Goal: Task Accomplishment & Management: Manage account settings

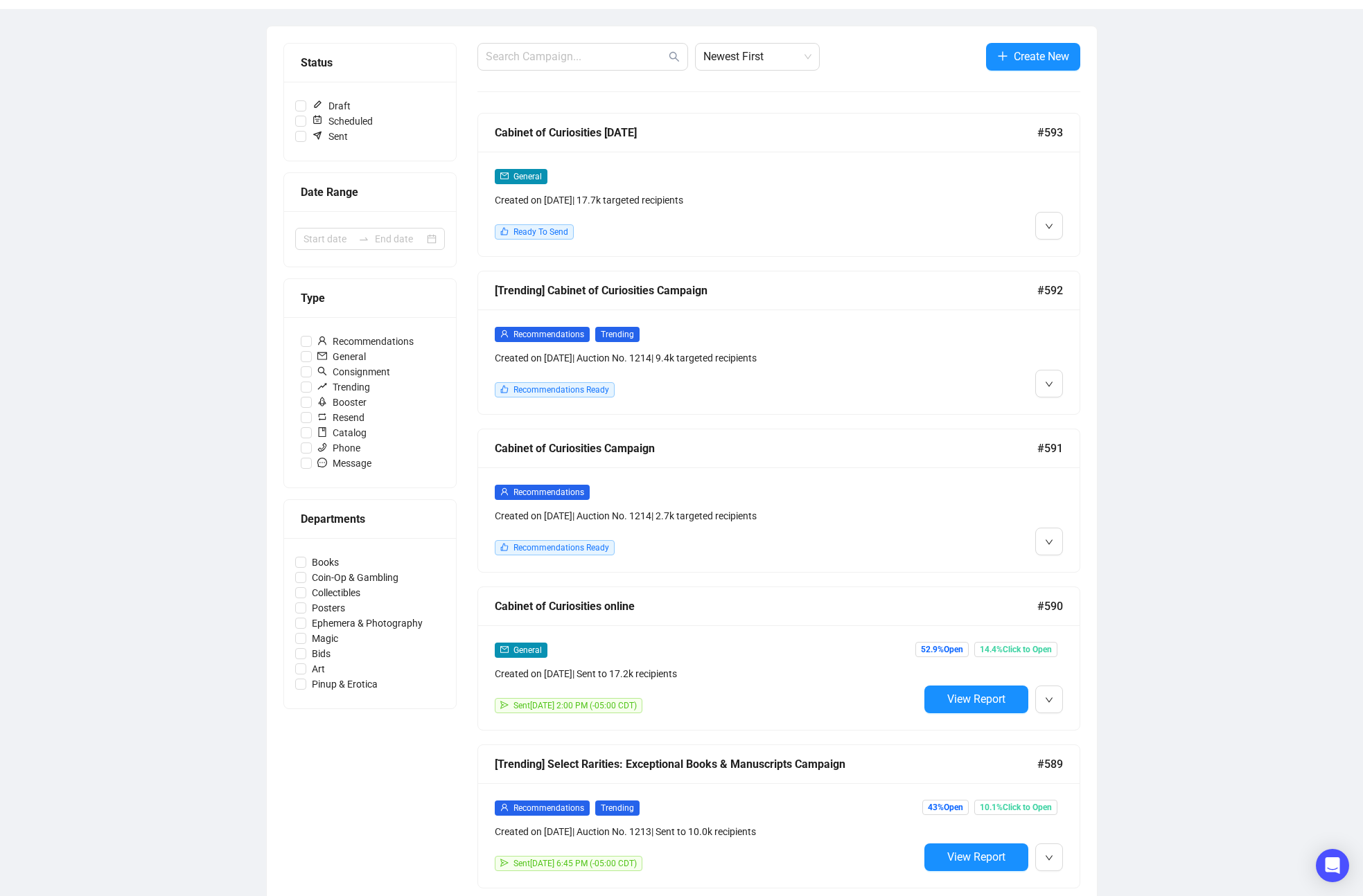
scroll to position [140, 0]
click at [1068, 770] on span "Duplicate" at bounding box center [1083, 773] width 40 height 11
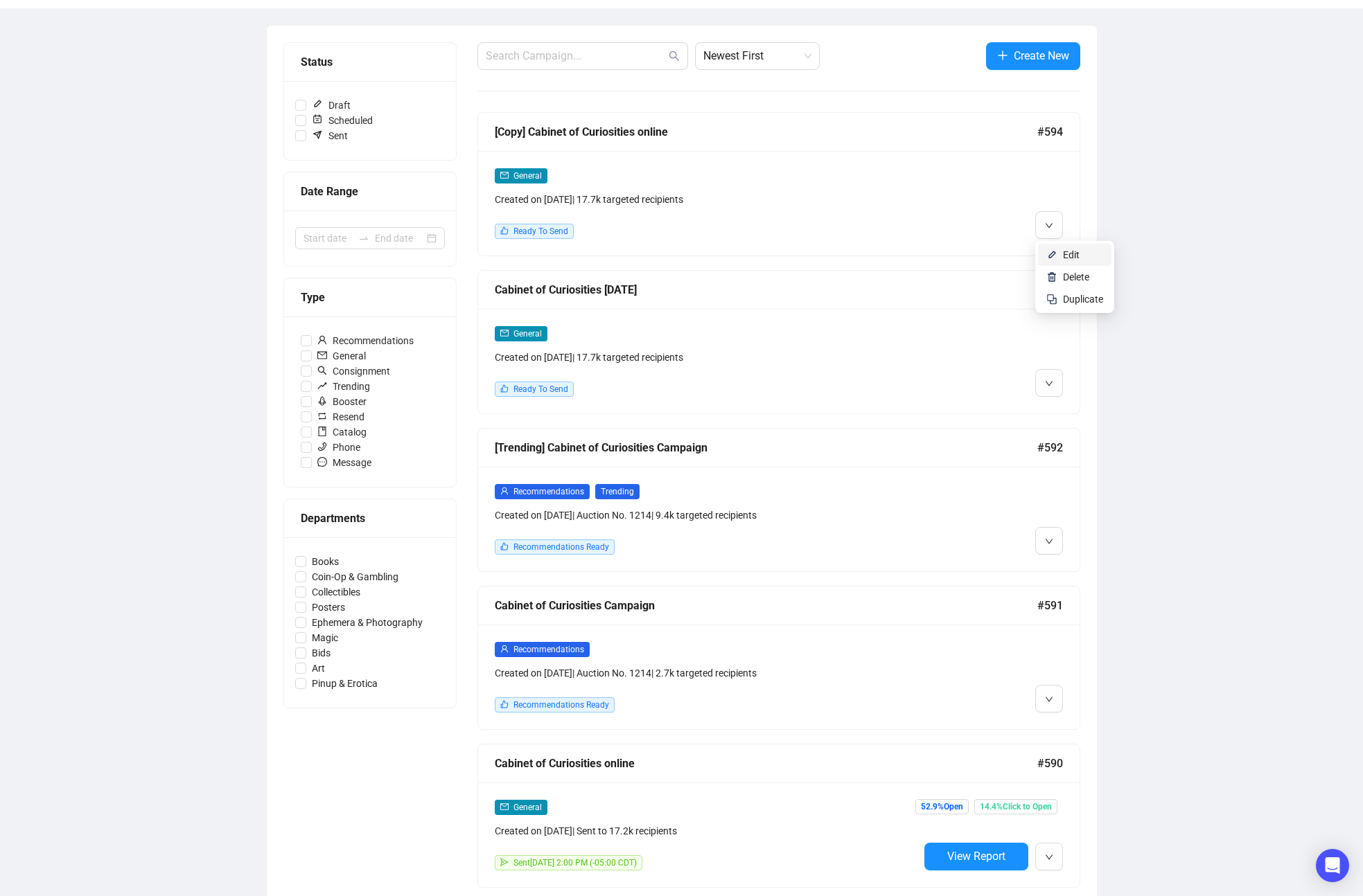
click at [1068, 258] on span "Edit" at bounding box center [1071, 255] width 17 height 11
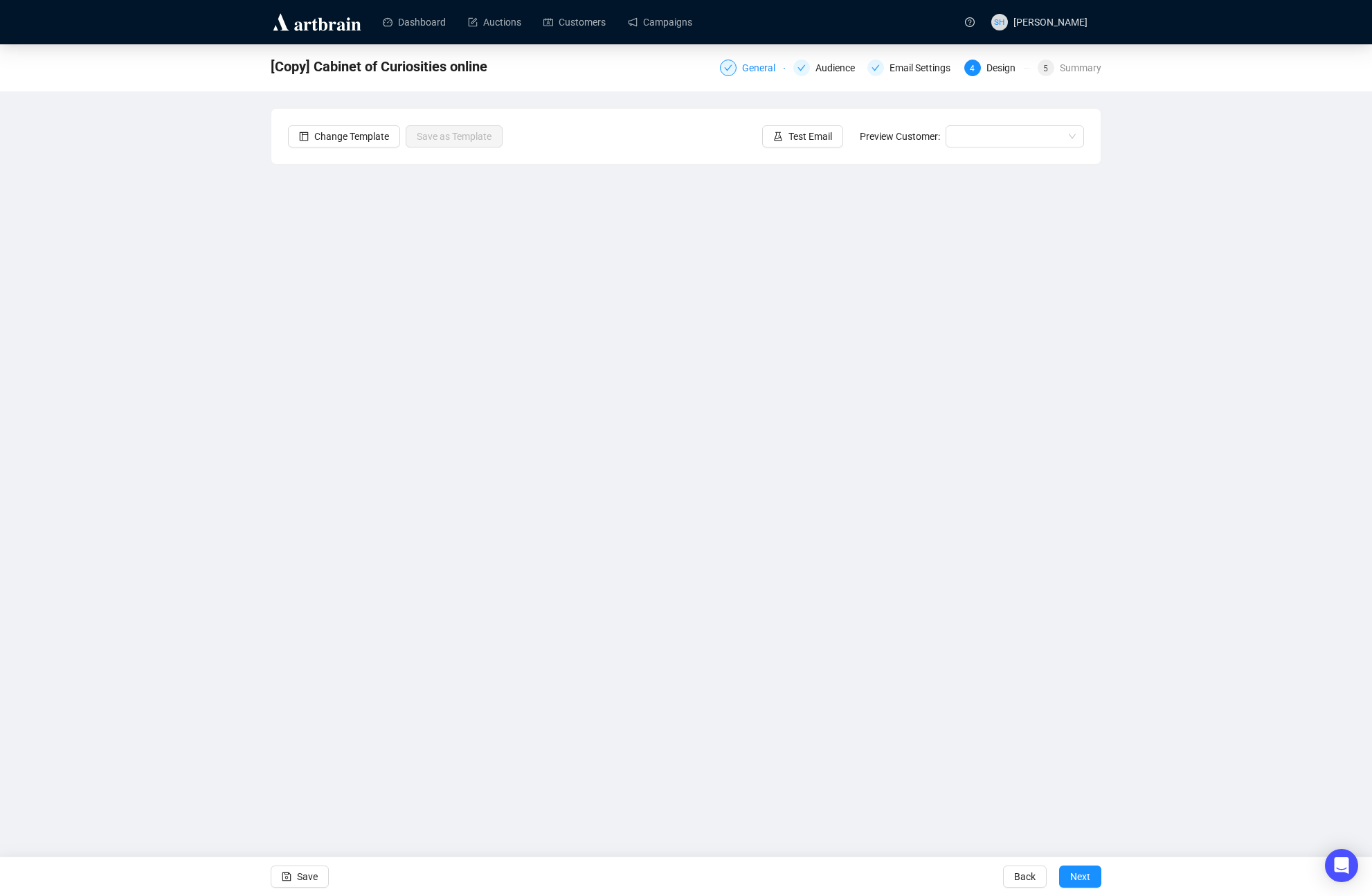
click at [744, 70] on div "General" at bounding box center [763, 68] width 41 height 17
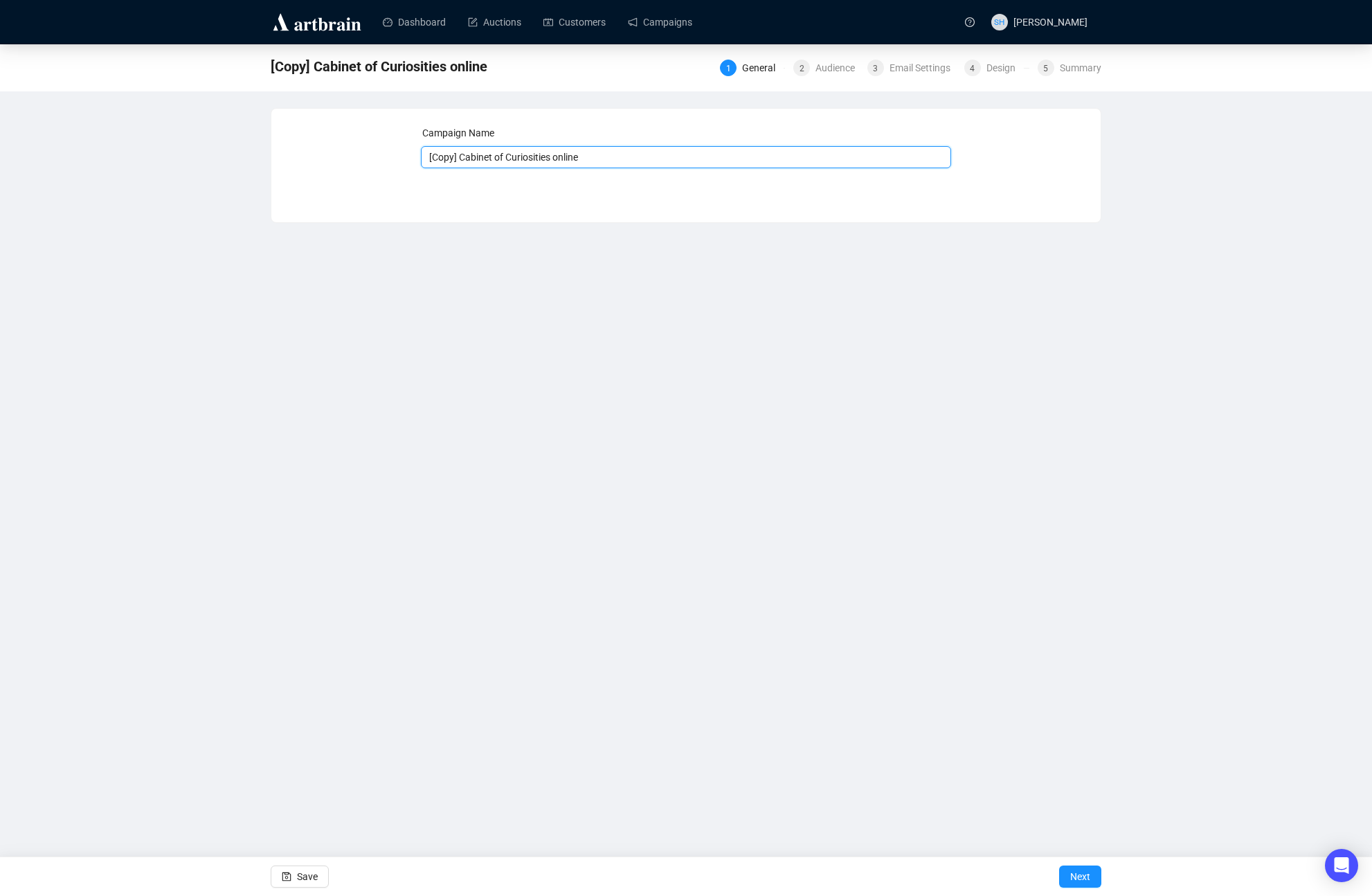
click at [498, 154] on input "[Copy] Cabinet of Curiosities online" at bounding box center [686, 157] width 531 height 23
drag, startPoint x: 558, startPoint y: 156, endPoint x: 445, endPoint y: 137, distance: 114.6
click at [403, 134] on div "Campaign Name [Copy] Cabinet of Curiosities online Save Next" at bounding box center [685, 154] width 796 height 59
type input "Masonic now online"
click at [820, 70] on div "Audience" at bounding box center [839, 68] width 48 height 17
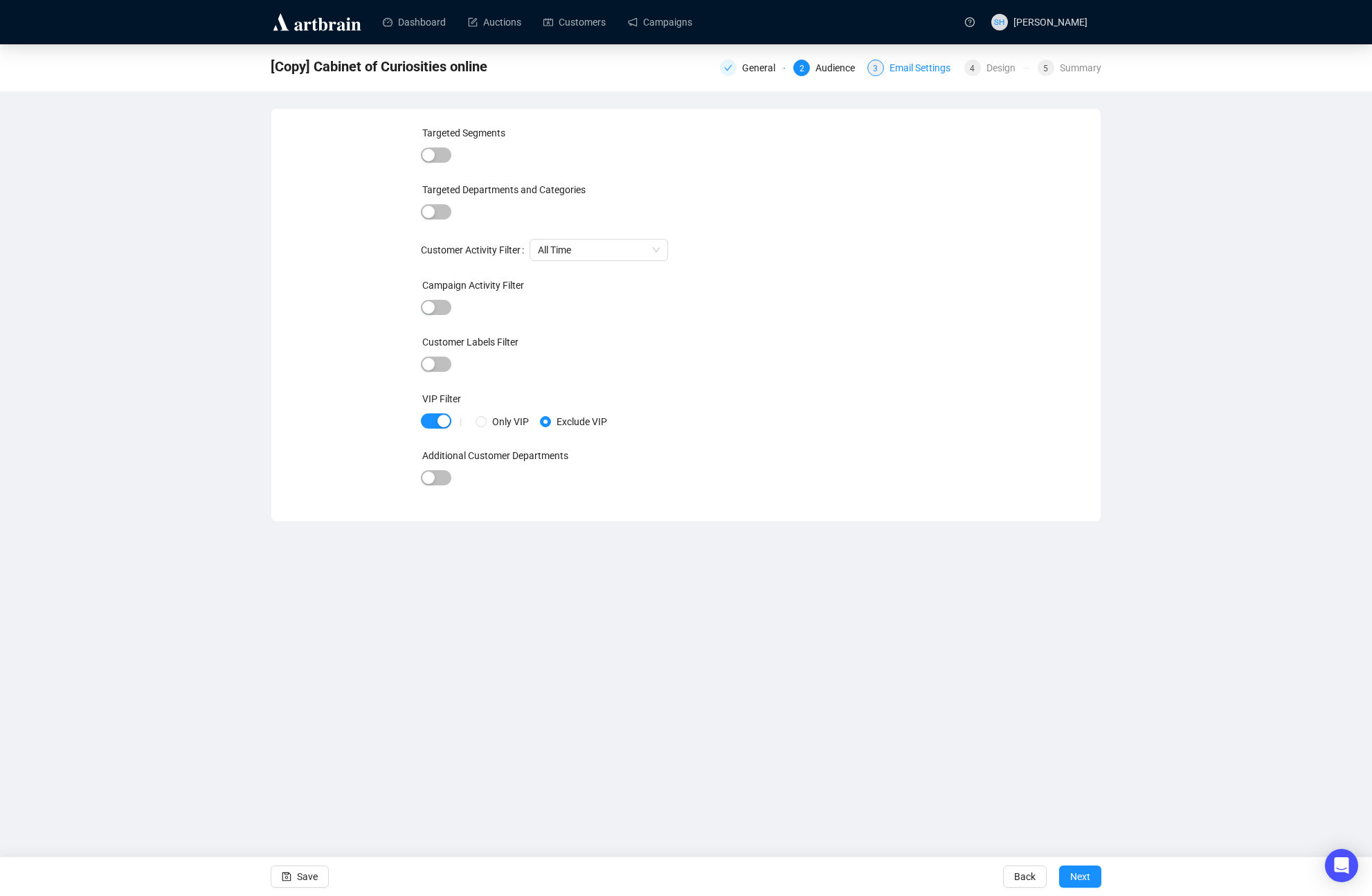
click at [905, 68] on div "Email Settings" at bounding box center [925, 68] width 70 height 17
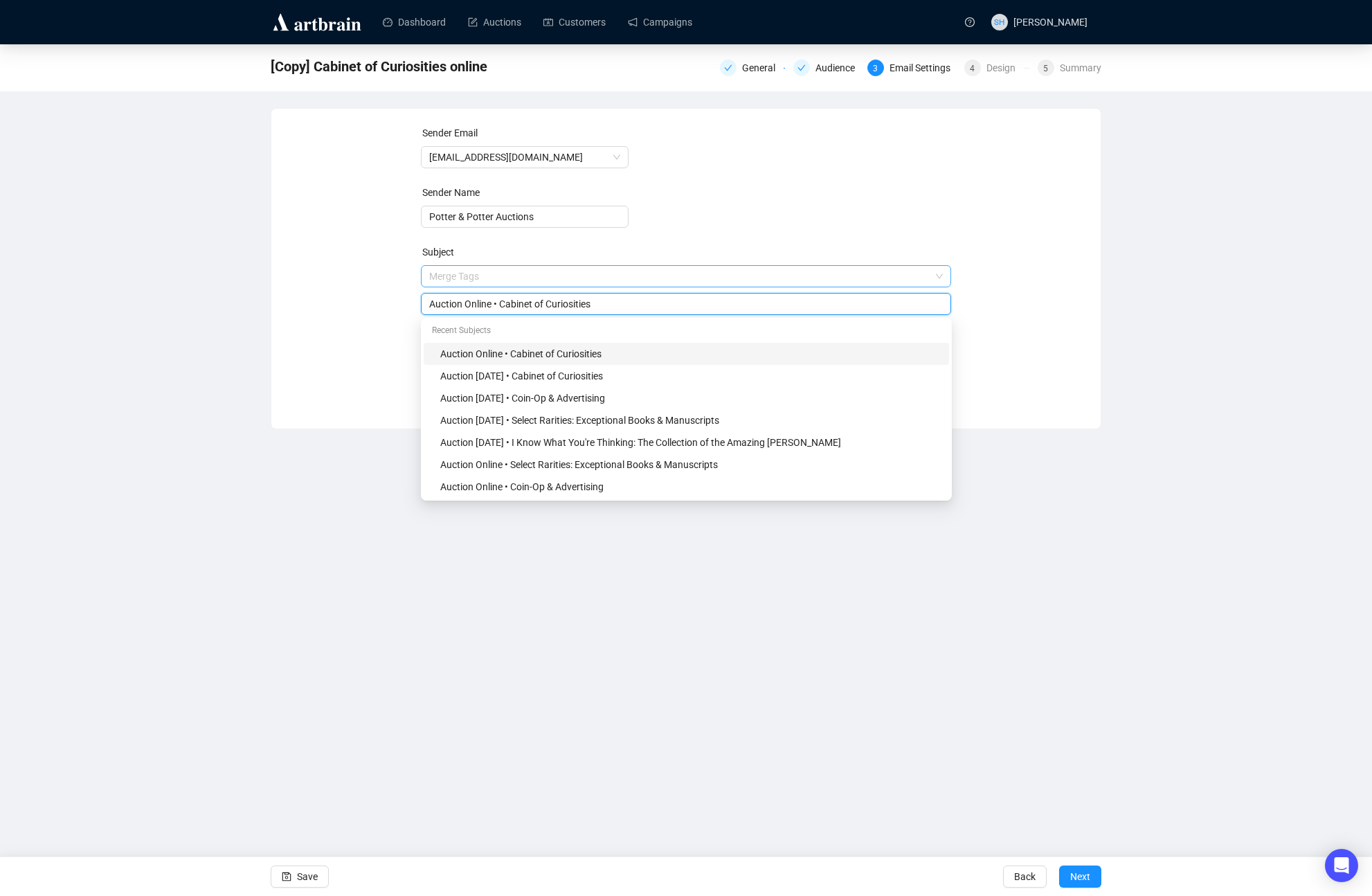
drag, startPoint x: 505, startPoint y: 275, endPoint x: 562, endPoint y: 286, distance: 58.1
click at [567, 285] on span "Merge Tags Auction Online • Cabinet of Curiosities" at bounding box center [686, 290] width 531 height 39
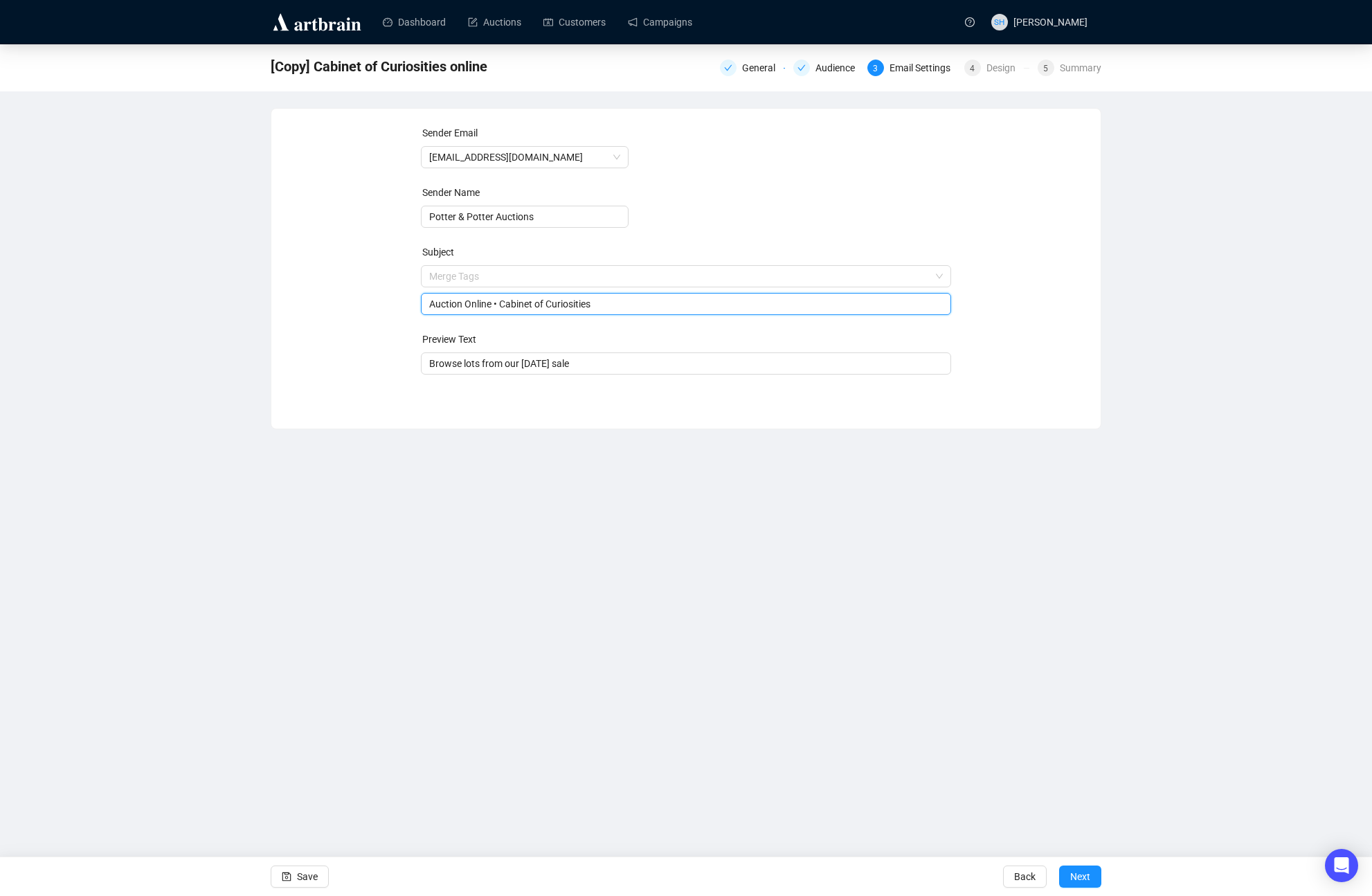
drag, startPoint x: 546, startPoint y: 307, endPoint x: 511, endPoint y: 307, distance: 35.0
click at [546, 307] on input "Auction Online • Cabinet of Curiosities" at bounding box center [686, 304] width 514 height 15
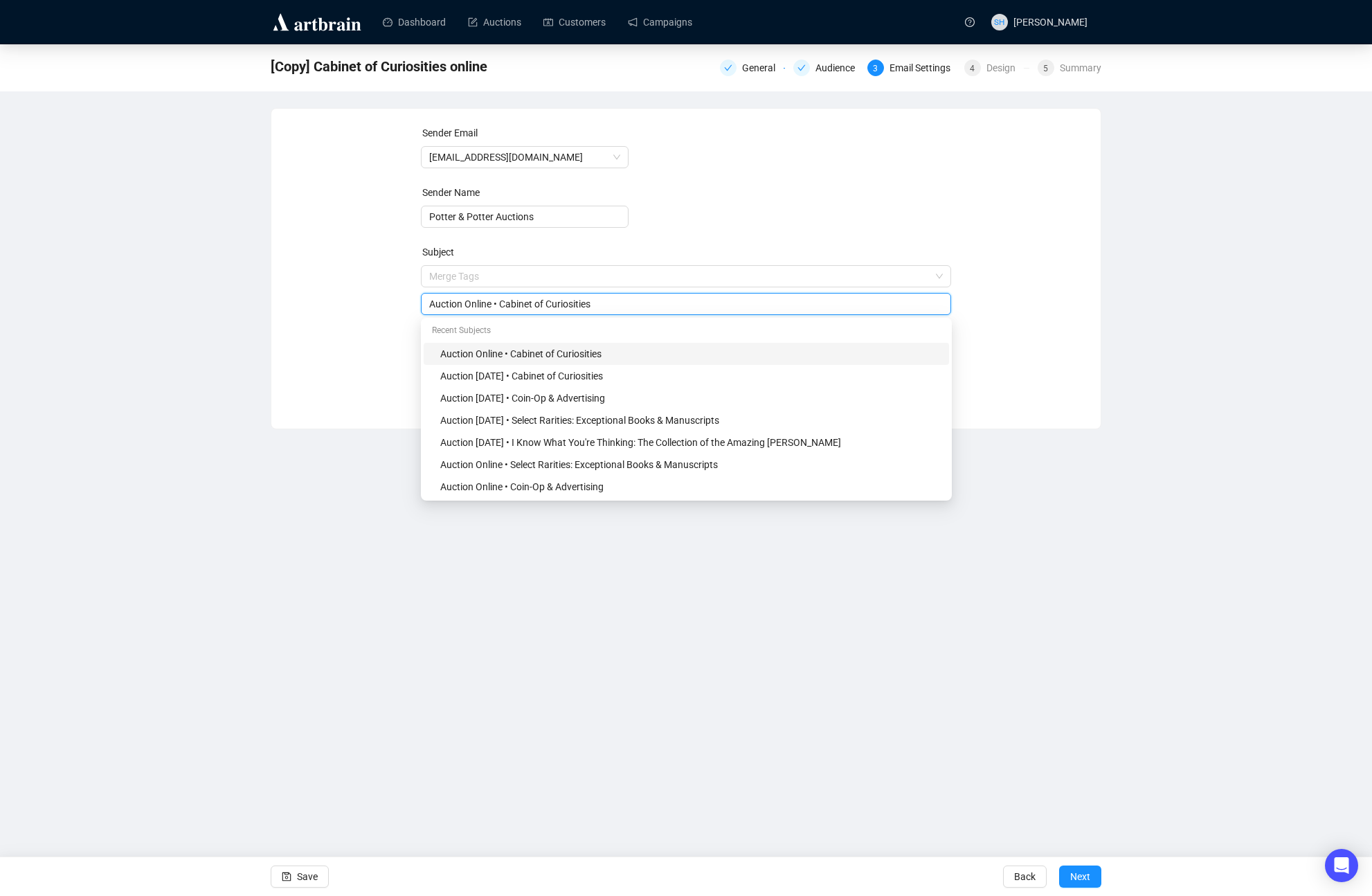
drag, startPoint x: 514, startPoint y: 304, endPoint x: 616, endPoint y: 314, distance: 102.5
click at [614, 312] on div "Auction Online • Cabinet of Curiosities" at bounding box center [686, 305] width 531 height 23
paste input "Belonging: The Art of American Fraternal Socie"
type input "Auction Online • Belonging: The Art of American Fraternal Societies"
click at [560, 649] on div "Dashboard Auctions Customers Campaigns SH [PERSON_NAME] [Copy] Cabinet of Curio…" at bounding box center [686, 448] width 1372 height 896
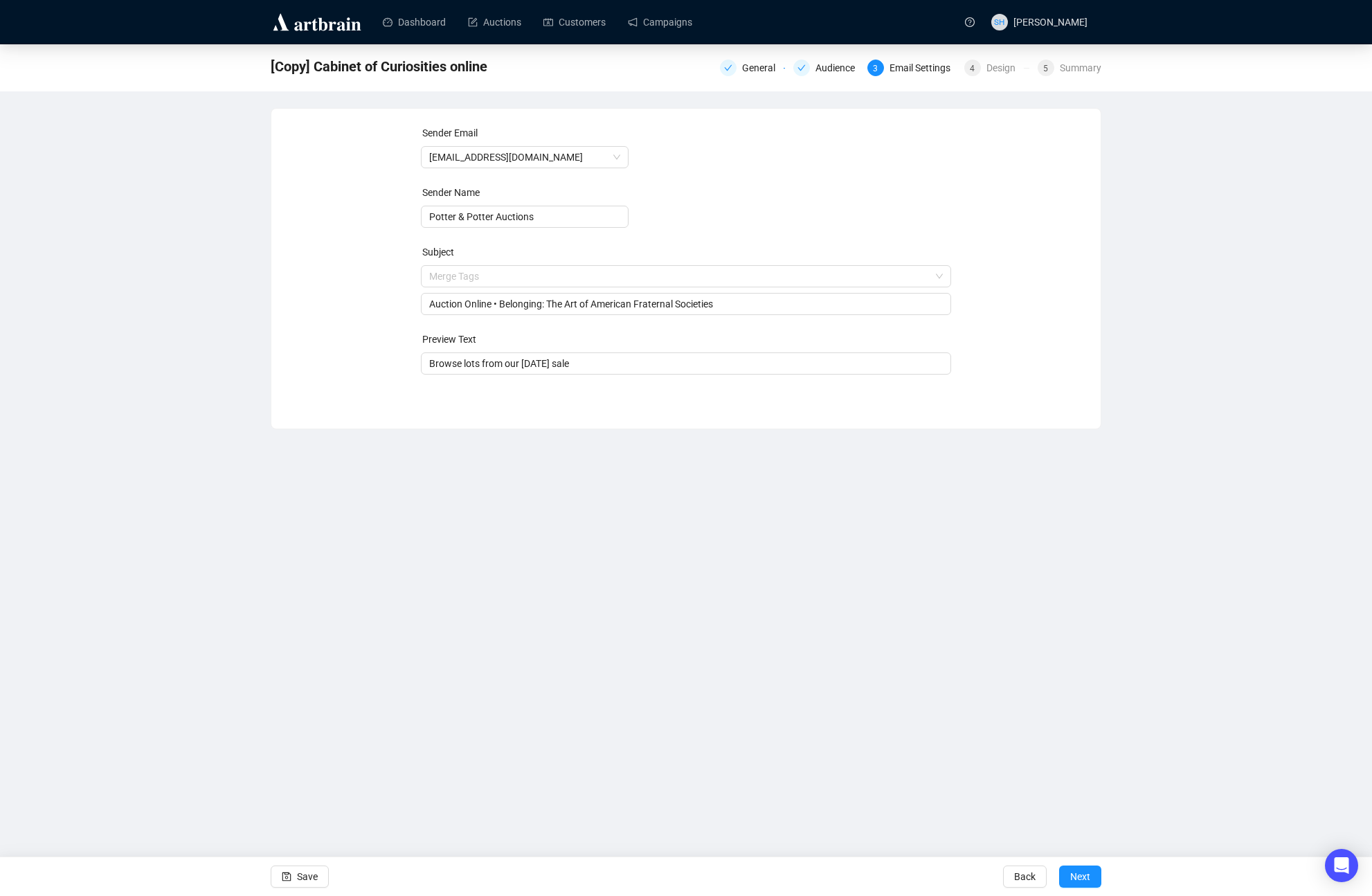
click at [582, 400] on div "Sender Email [EMAIL_ADDRESS][DOMAIN_NAME] Sender Name [PERSON_NAME] & [PERSON_N…" at bounding box center [686, 259] width 830 height 299
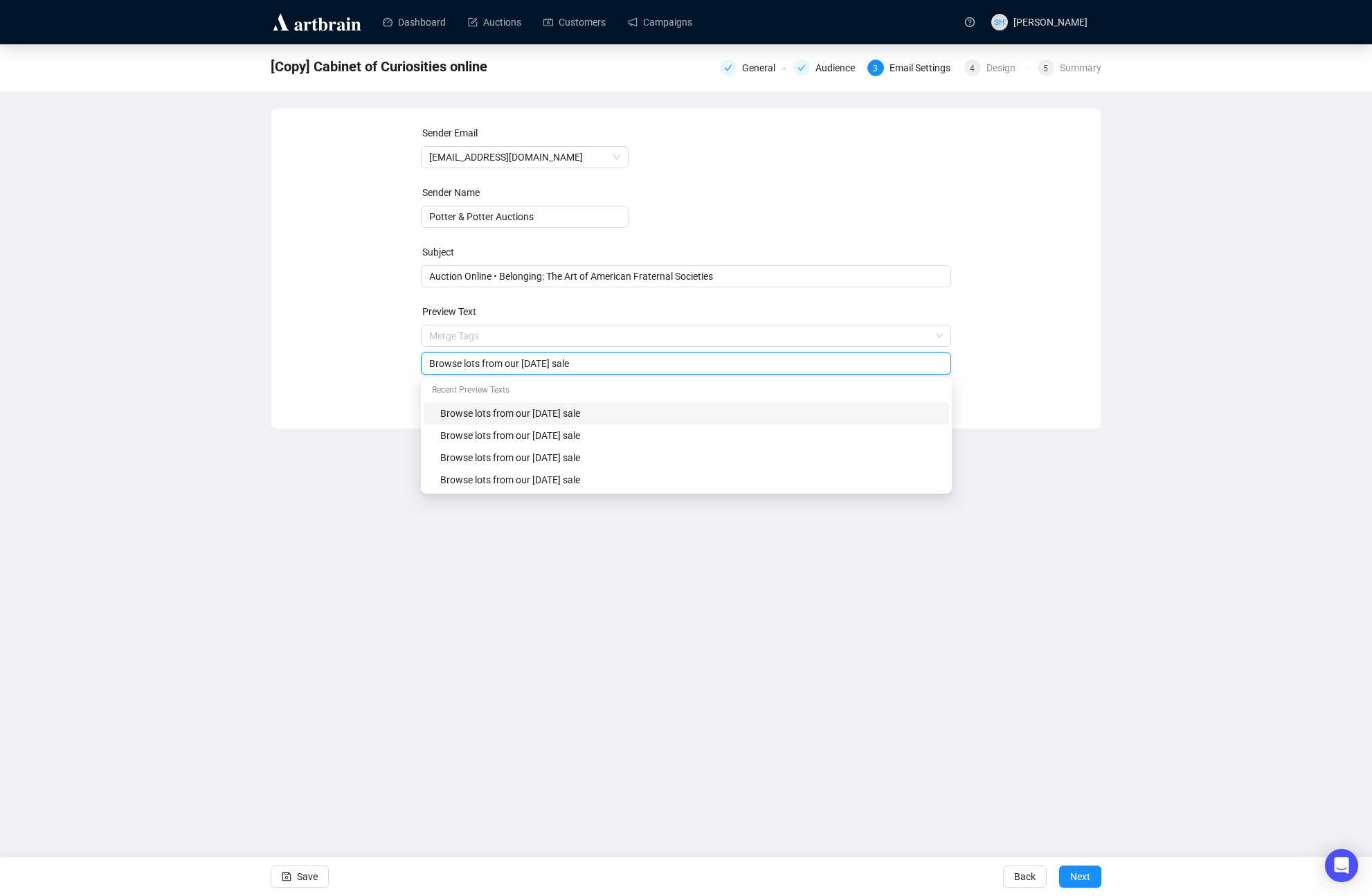
drag, startPoint x: 523, startPoint y: 359, endPoint x: 594, endPoint y: 377, distance: 73.2
click at [565, 365] on input "Browse lots from our [DATE] sale" at bounding box center [686, 364] width 514 height 15
drag, startPoint x: 620, startPoint y: 367, endPoint x: 605, endPoint y: 376, distance: 17.5
click at [611, 365] on input "Browse lots from our [DATE] sale" at bounding box center [686, 364] width 514 height 15
click at [662, 367] on input "Browse lots from our [DATE] sale" at bounding box center [686, 364] width 514 height 15
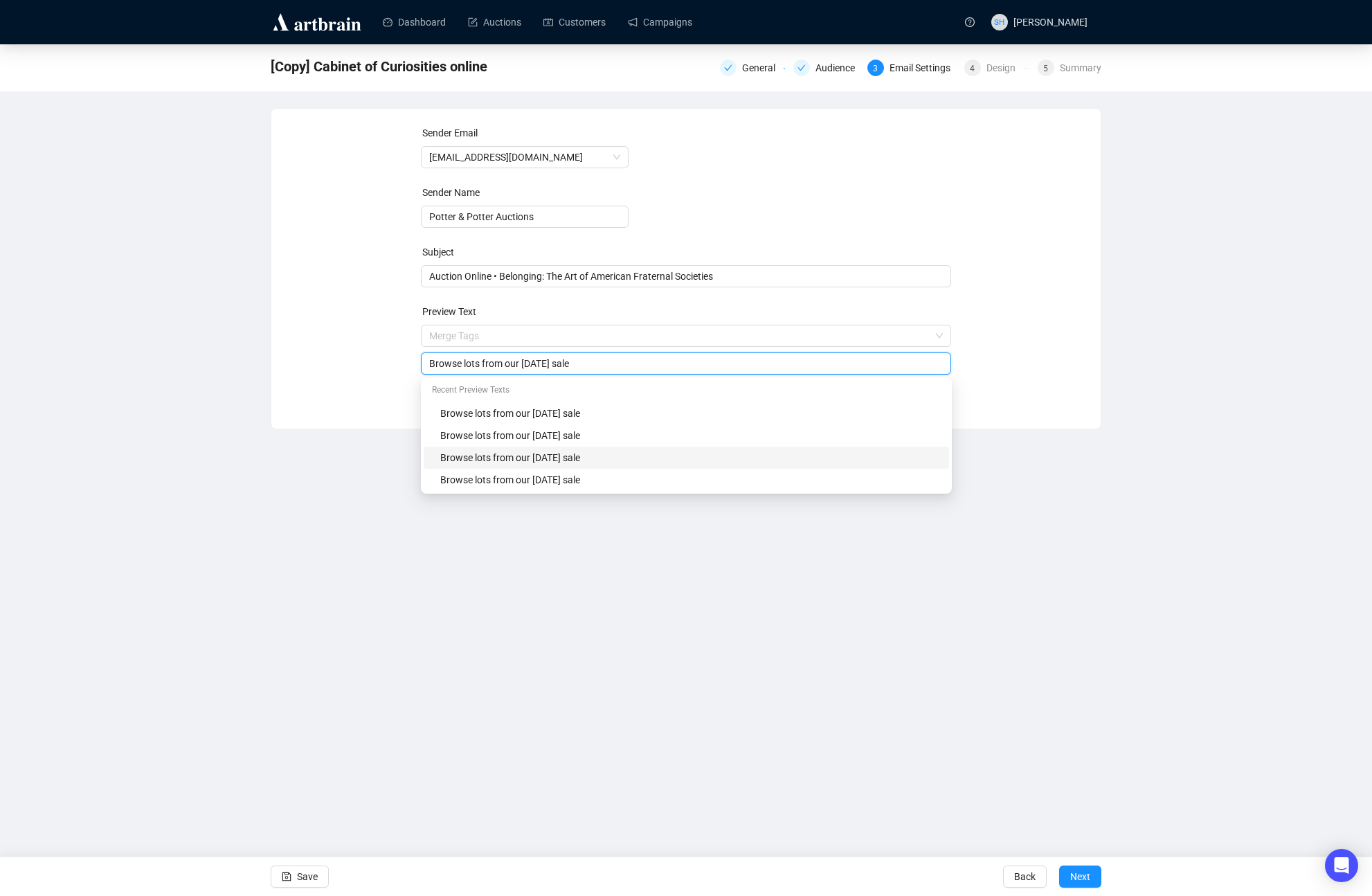
type input "Browse lots from our [DATE] sale"
click at [590, 658] on div "Dashboard Auctions Customers Campaigns SH [PERSON_NAME] [Copy] Cabinet of Curio…" at bounding box center [686, 448] width 1372 height 896
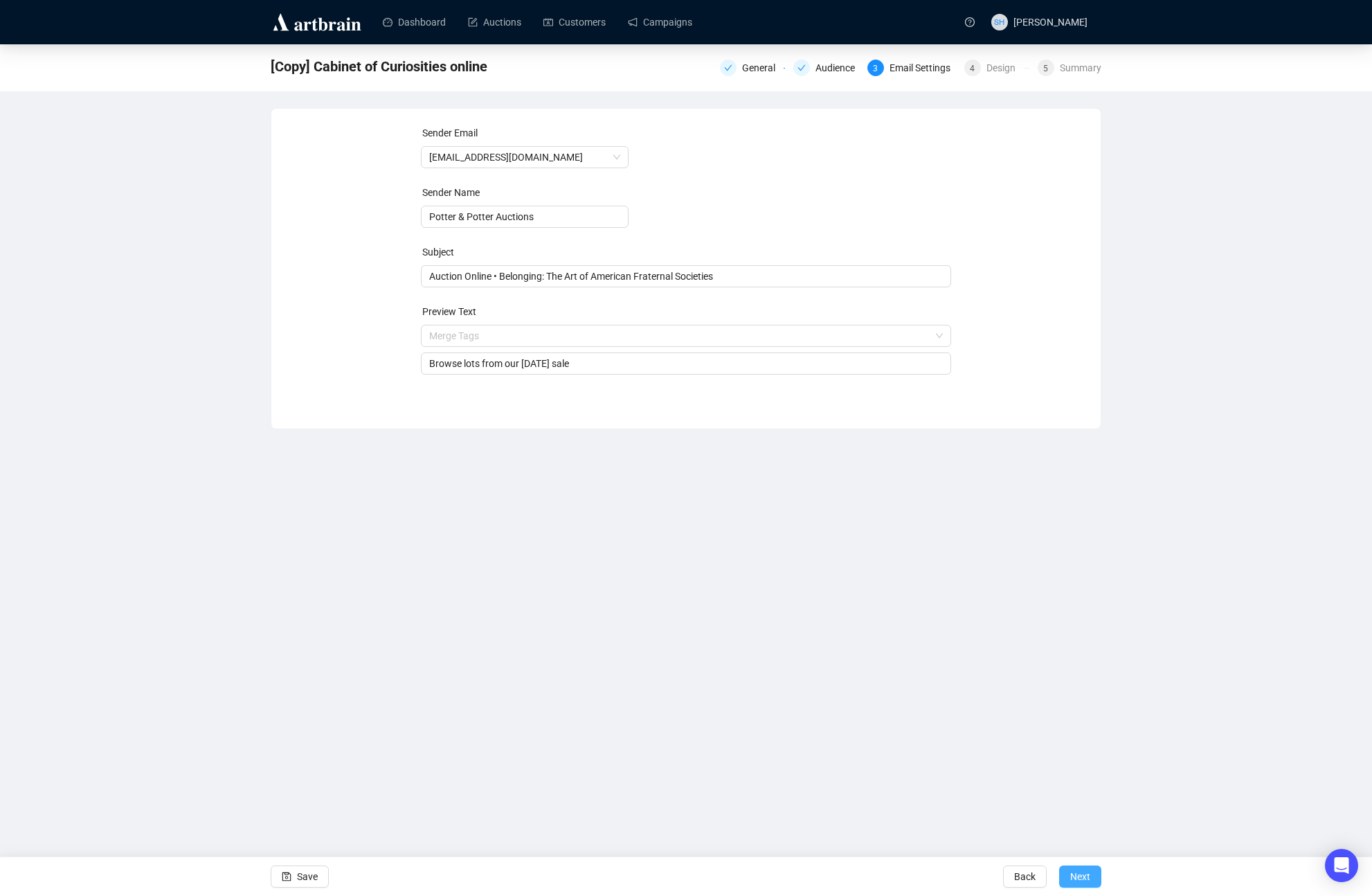
click at [1084, 874] on span "Next" at bounding box center [1080, 876] width 20 height 39
